Goal: Task Accomplishment & Management: Use online tool/utility

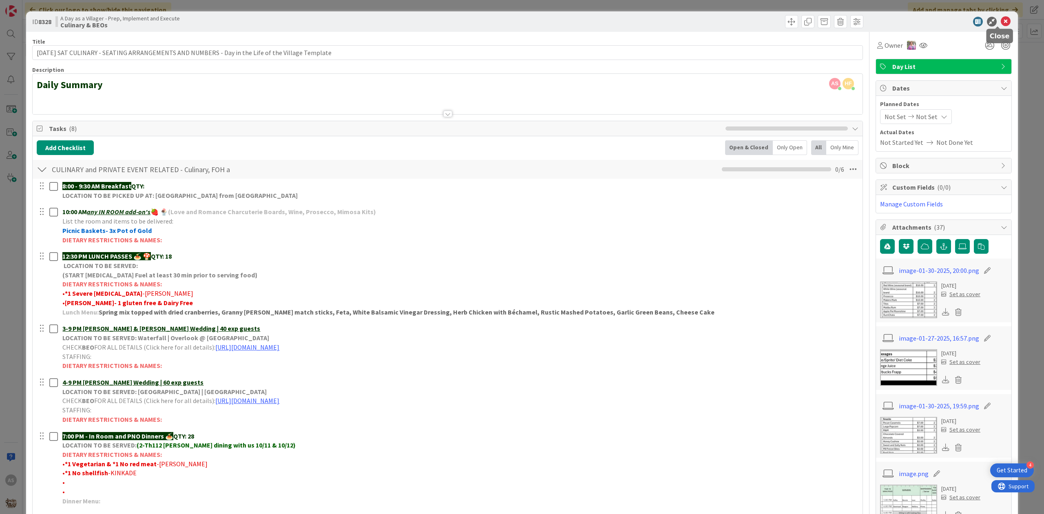
click at [1001, 23] on icon at bounding box center [1006, 22] width 10 height 10
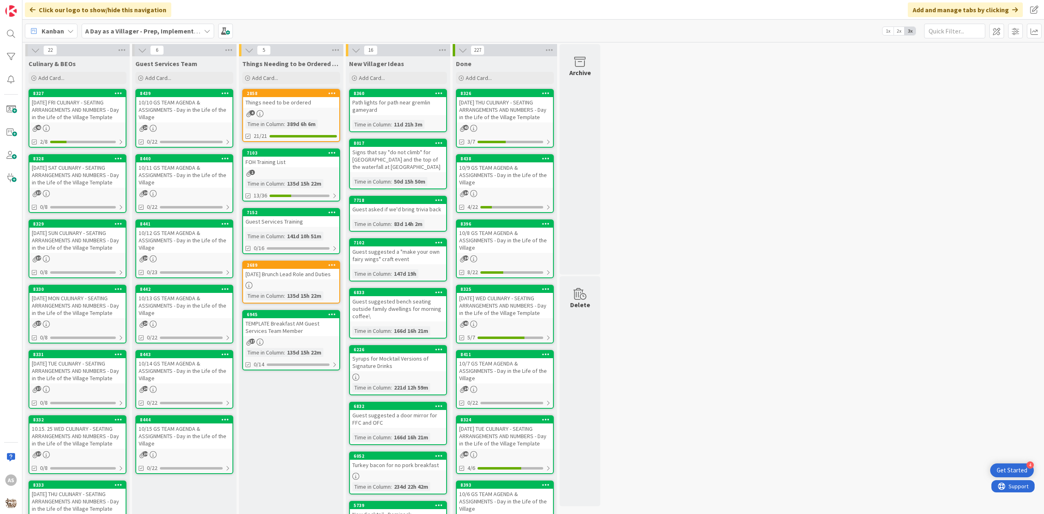
click at [283, 99] on div "Things need to be ordered" at bounding box center [291, 102] width 96 height 11
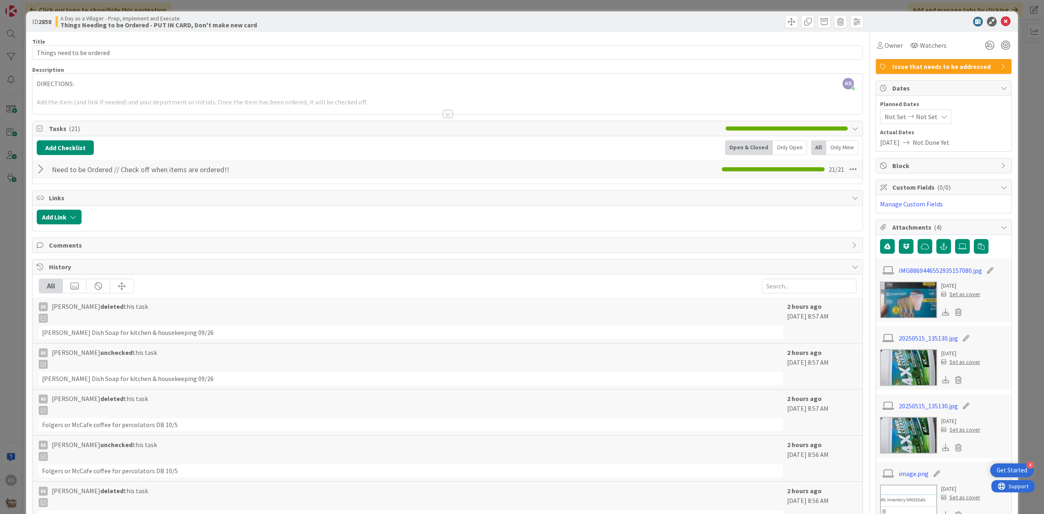
click at [42, 171] on div at bounding box center [42, 169] width 11 height 15
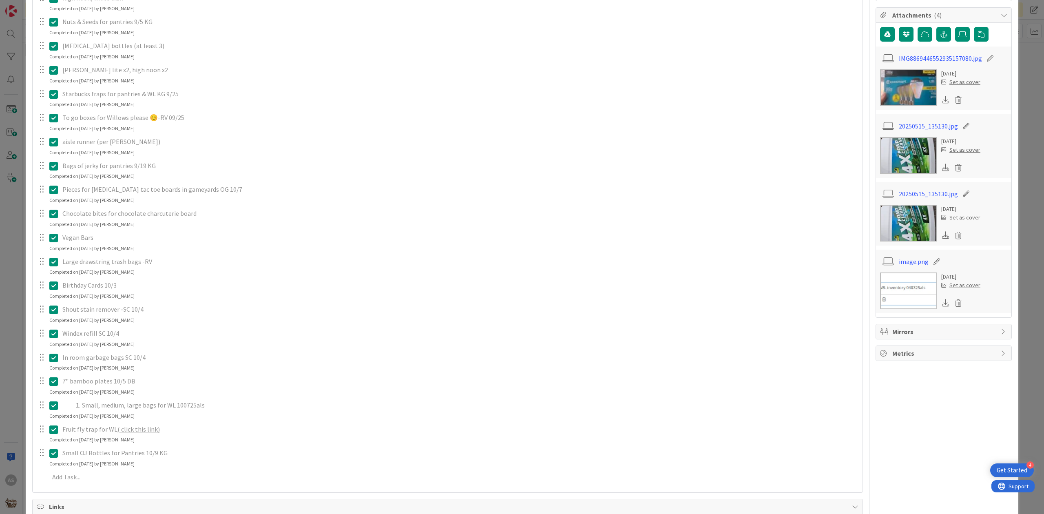
scroll to position [217, 0]
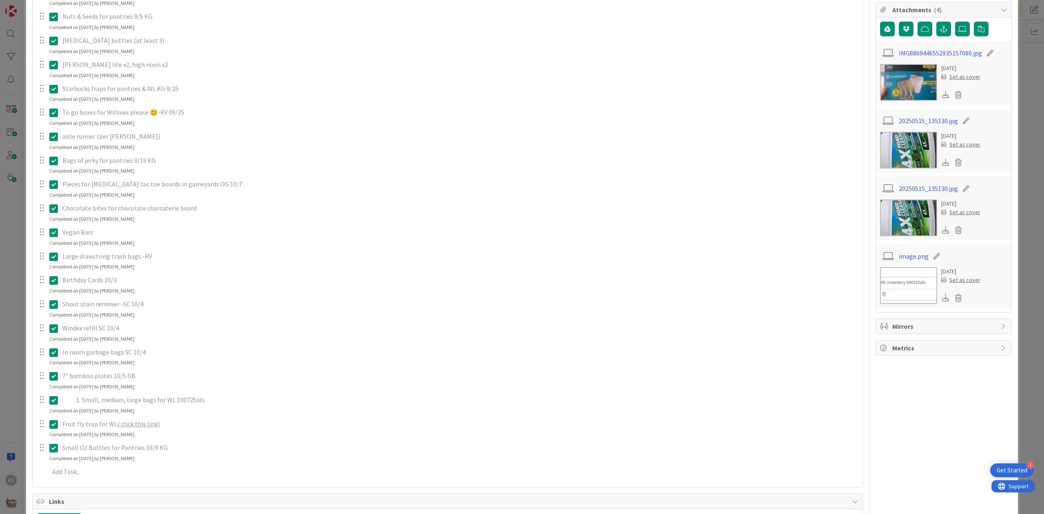
click at [56, 137] on icon at bounding box center [53, 137] width 9 height 10
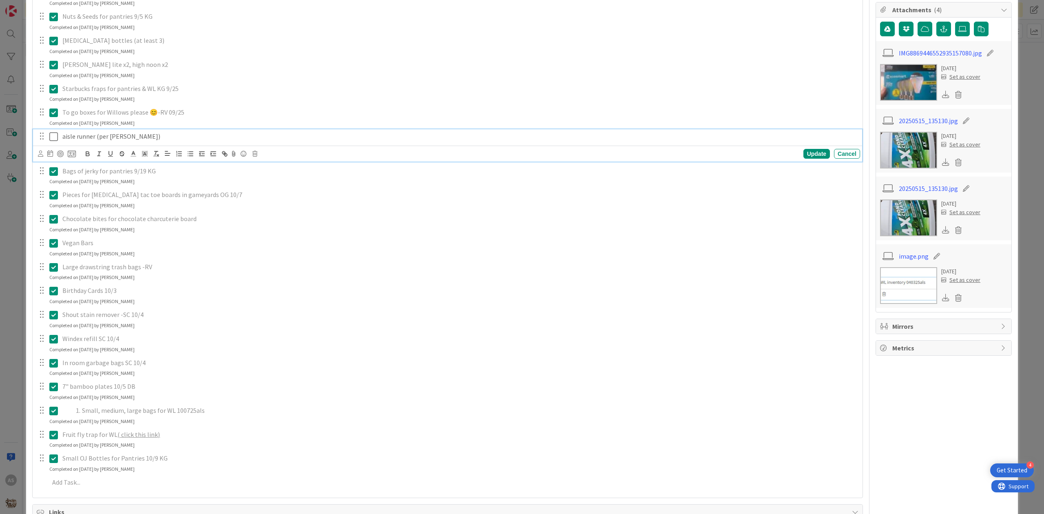
click at [257, 157] on div "Update Cancel" at bounding box center [449, 153] width 822 height 11
click at [255, 157] on icon at bounding box center [254, 154] width 5 height 6
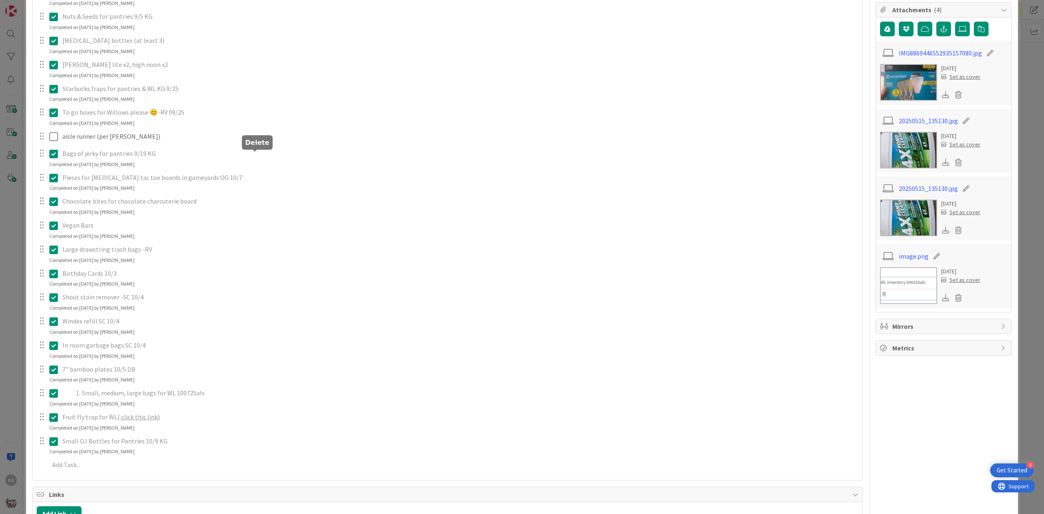
click at [282, 188] on div "merican mule, gypsy apple butter (removed pernicious on 9/8, still need mule/gy…" at bounding box center [448, 218] width 822 height 514
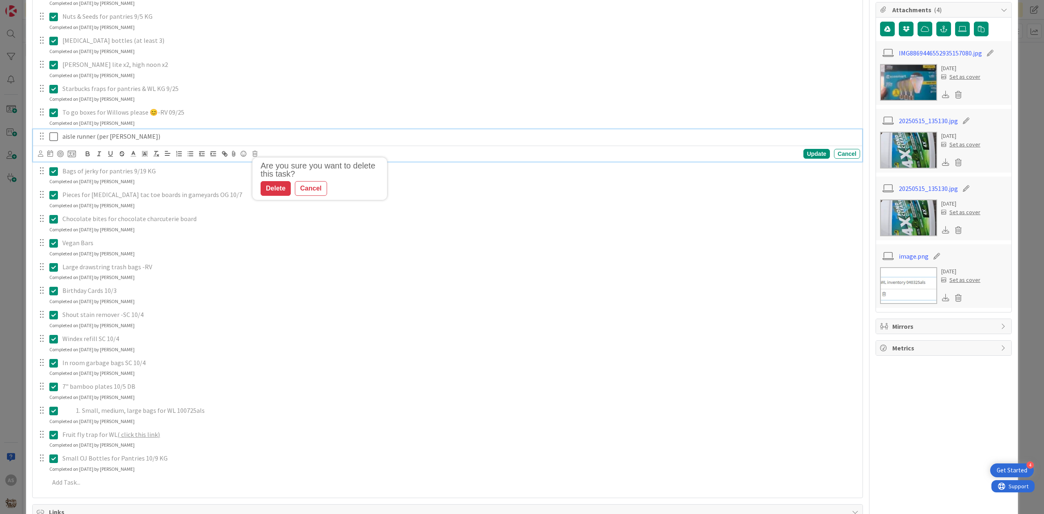
click at [135, 141] on p "aisle runner (per [PERSON_NAME])" at bounding box center [459, 136] width 795 height 9
click at [255, 157] on div "Are you sure you want to delete this task? Delete Cancel Update Cancel" at bounding box center [449, 153] width 822 height 11
click at [255, 153] on icon at bounding box center [254, 154] width 5 height 6
click at [281, 192] on div "Delete" at bounding box center [276, 188] width 30 height 15
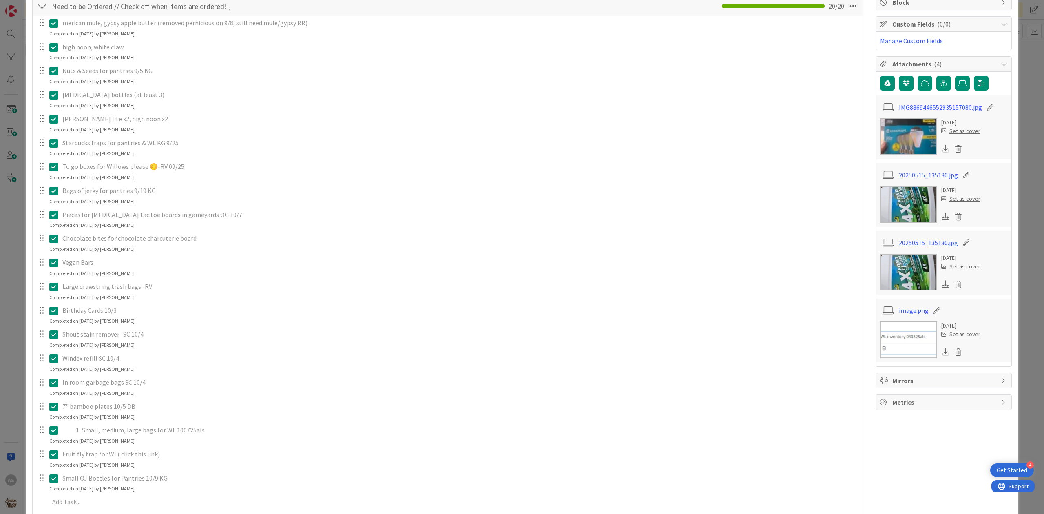
scroll to position [0, 0]
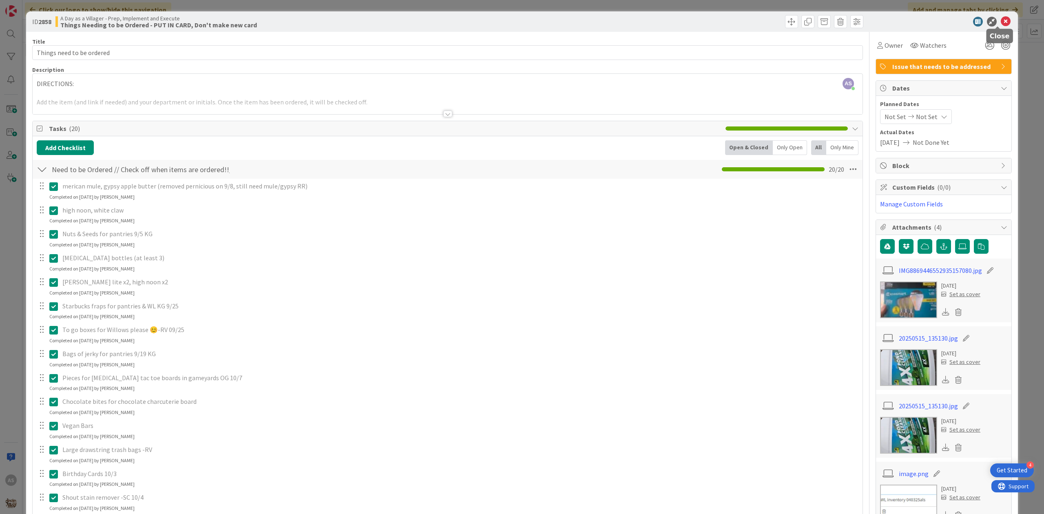
click at [1001, 25] on icon at bounding box center [1006, 22] width 10 height 10
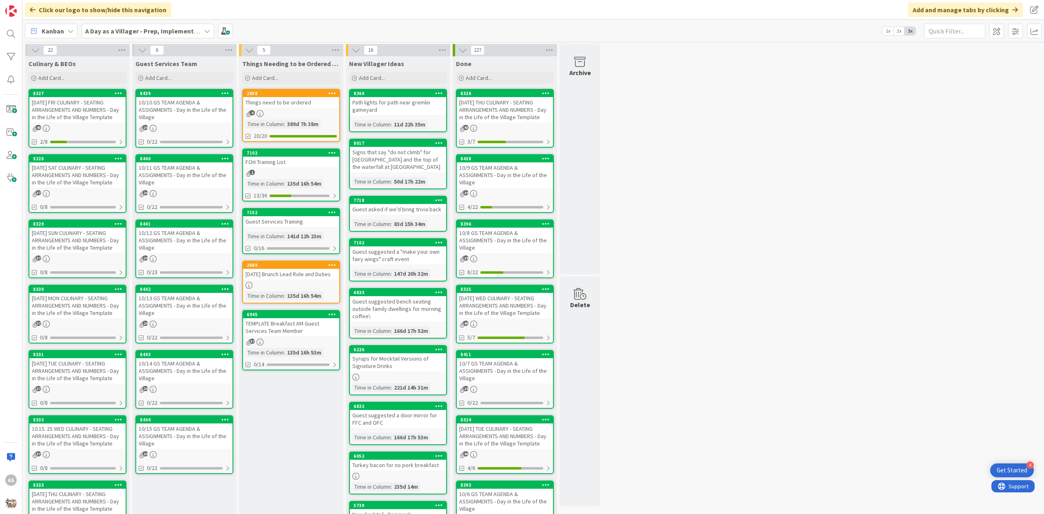
click at [84, 118] on div "[DATE] FRI CULINARY - SEATING ARRANGEMENTS AND NUMBERS - Day in the Life of the…" at bounding box center [77, 109] width 96 height 25
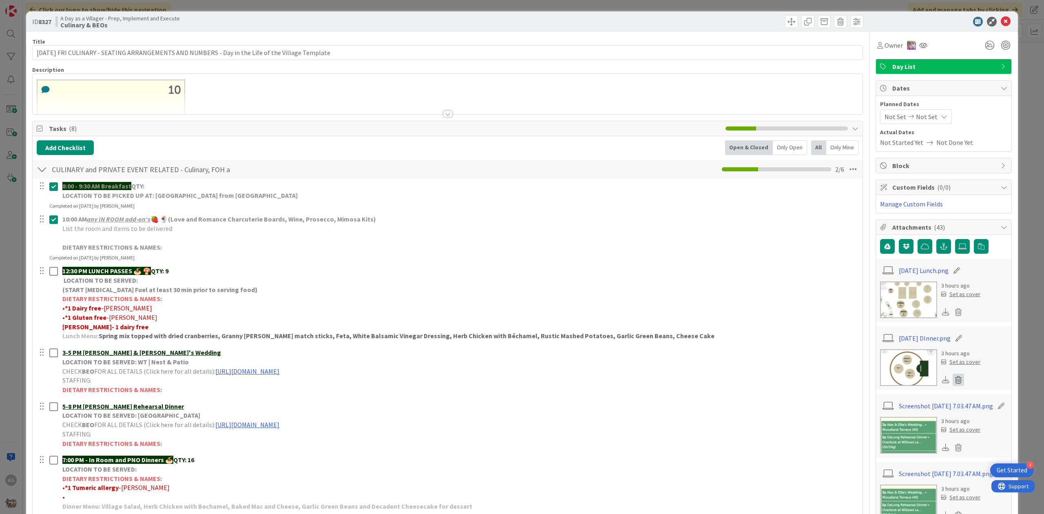
click at [953, 382] on icon at bounding box center [958, 380] width 11 height 12
click at [889, 420] on div "Delete Cancel" at bounding box center [914, 419] width 94 height 15
click at [883, 420] on button "Delete" at bounding box center [882, 419] width 31 height 15
click at [959, 248] on icon at bounding box center [963, 246] width 8 height 7
click at [955, 239] on input "file" at bounding box center [955, 239] width 0 height 0
